Goal: Transaction & Acquisition: Register for event/course

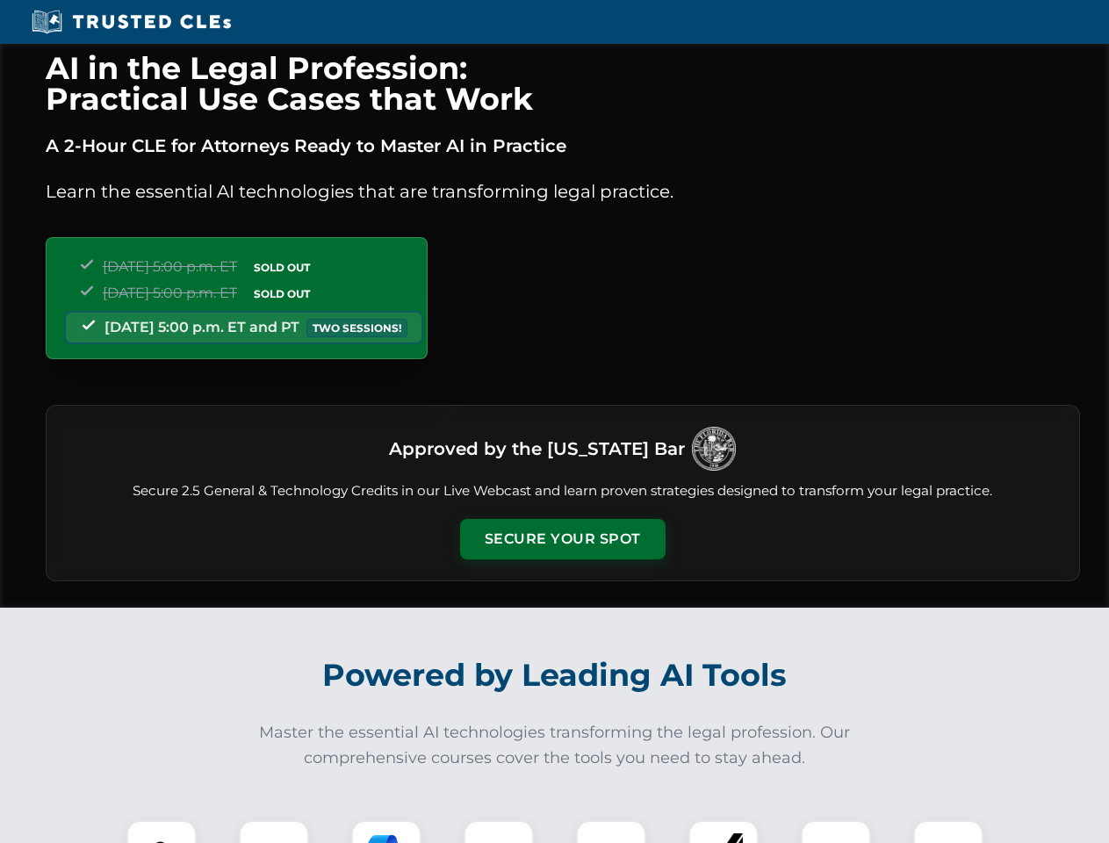
click at [562, 539] on button "Secure Your Spot" at bounding box center [563, 539] width 206 height 40
click at [162, 832] on img at bounding box center [161, 855] width 51 height 51
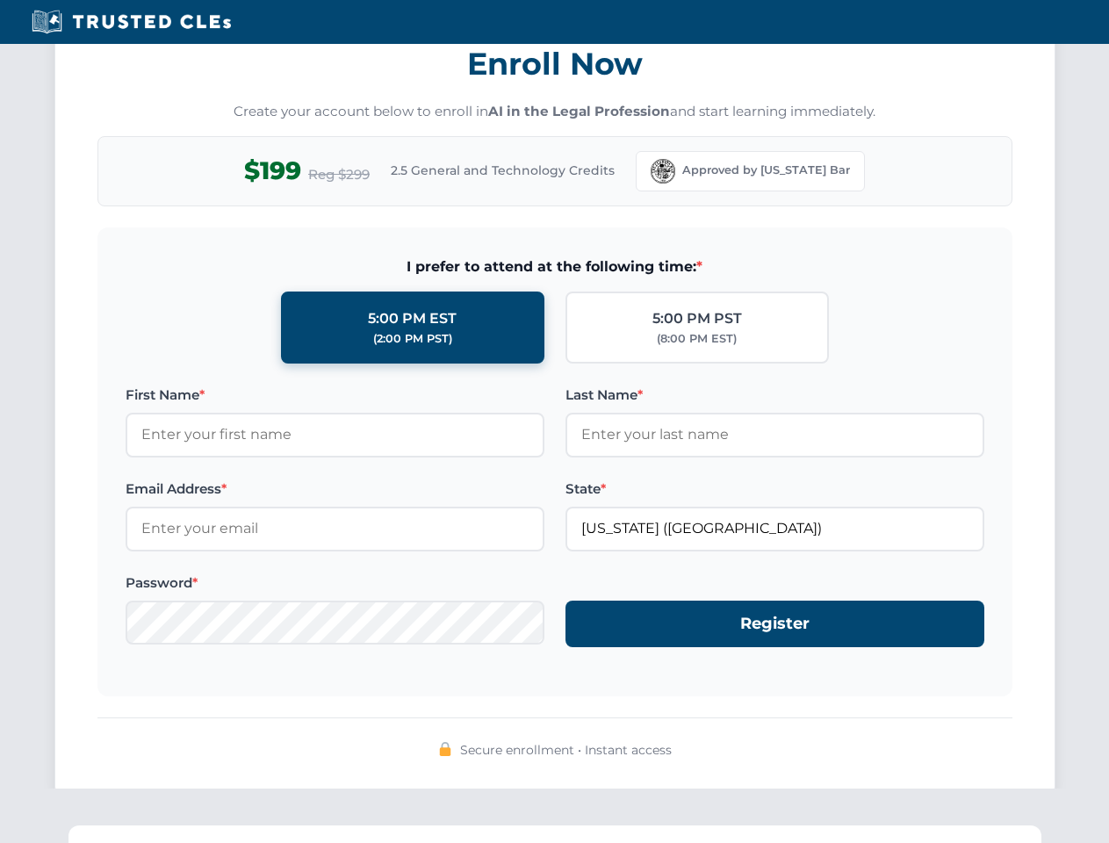
scroll to position [1724, 0]
